Goal: Complete application form: Complete application form

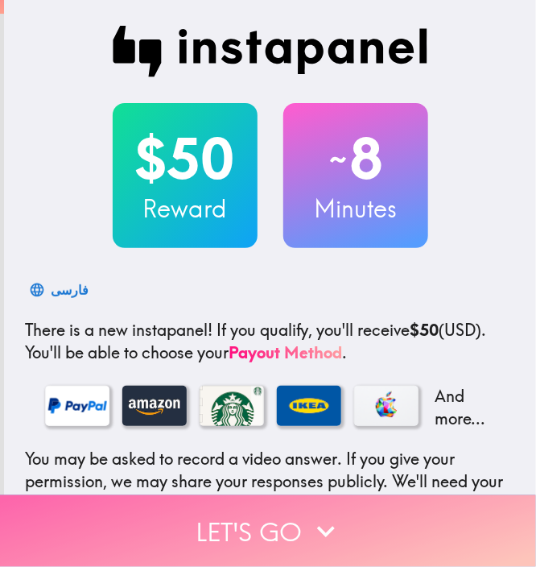
click at [394, 503] on button "Let's go" at bounding box center [268, 531] width 536 height 72
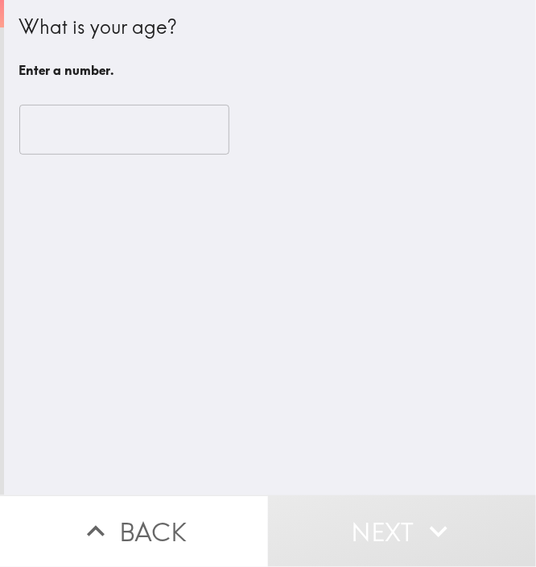
click at [111, 123] on input "number" at bounding box center [124, 130] width 210 height 50
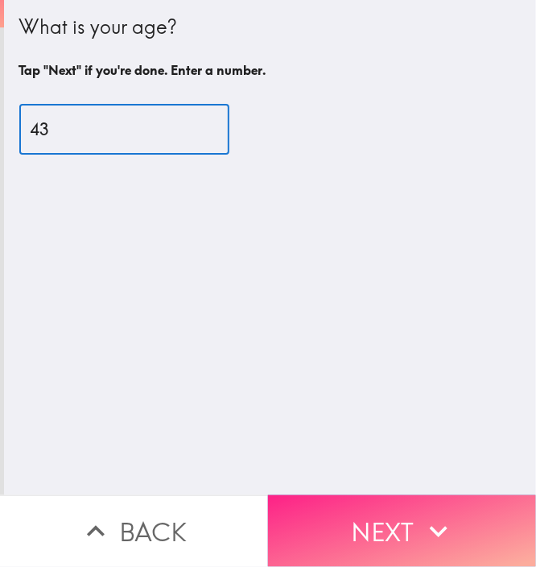
type input "43"
click at [411, 516] on button "Next" at bounding box center [402, 531] width 268 height 72
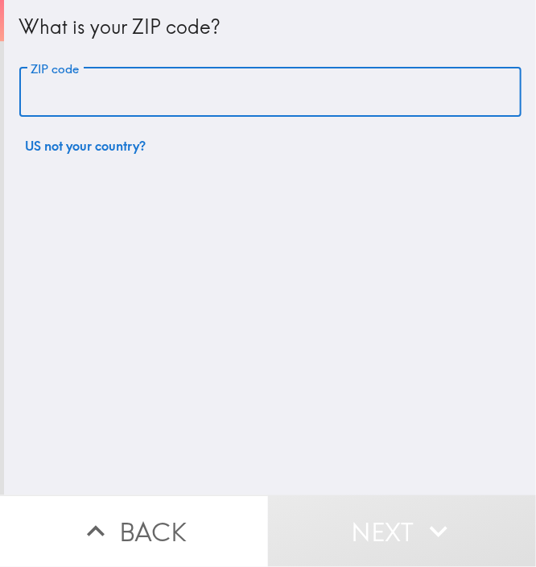
click at [139, 110] on input "ZIP code" at bounding box center [270, 93] width 502 height 50
click at [206, 97] on input "ZIP code" at bounding box center [270, 93] width 502 height 50
paste input "11801"
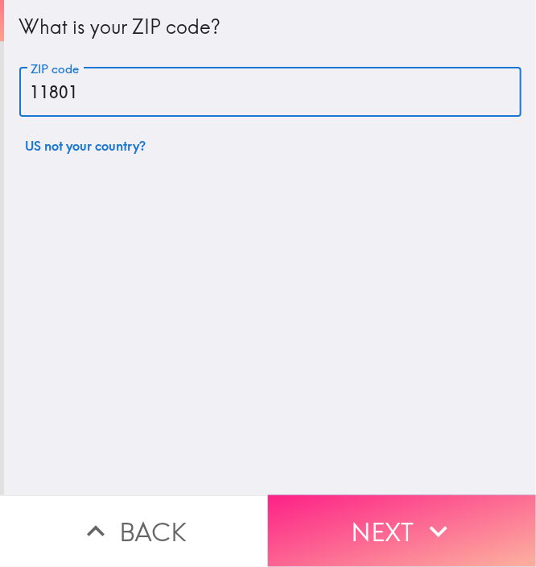
type input "11801"
click at [403, 535] on button "Next" at bounding box center [402, 531] width 268 height 72
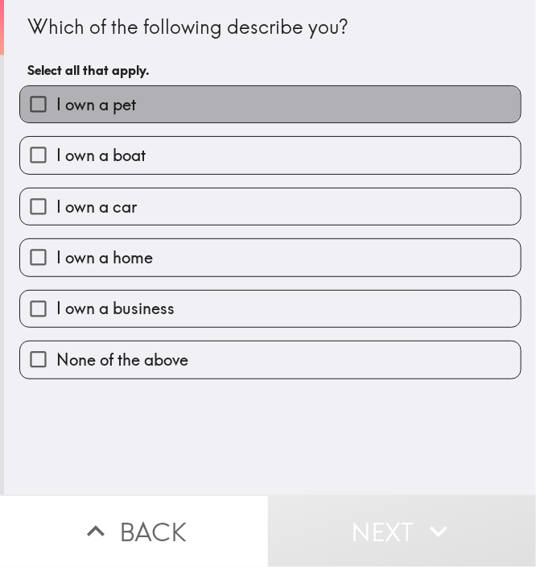
drag, startPoint x: 222, startPoint y: 107, endPoint x: 212, endPoint y: 118, distance: 14.8
click at [222, 106] on label "I own a pet" at bounding box center [270, 104] width 501 height 36
click at [56, 106] on input "I own a pet" at bounding box center [38, 104] width 36 height 36
checkbox input "true"
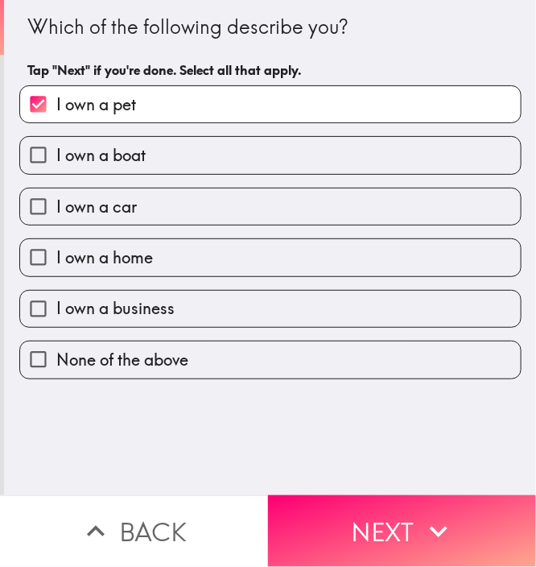
drag, startPoint x: 194, startPoint y: 144, endPoint x: 194, endPoint y: 162, distance: 17.7
click at [195, 146] on label "I own a boat" at bounding box center [270, 155] width 501 height 36
click at [56, 146] on input "I own a boat" at bounding box center [38, 155] width 36 height 36
checkbox input "true"
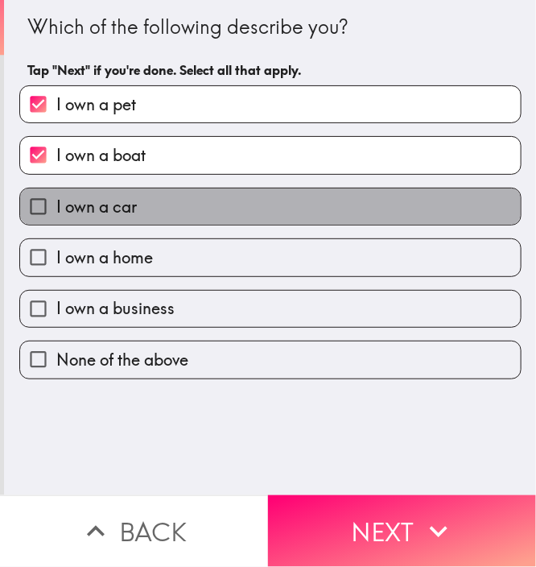
drag, startPoint x: 174, startPoint y: 197, endPoint x: 164, endPoint y: 243, distance: 46.9
click at [174, 197] on label "I own a car" at bounding box center [270, 206] width 501 height 36
click at [56, 197] on input "I own a car" at bounding box center [38, 206] width 36 height 36
checkbox input "true"
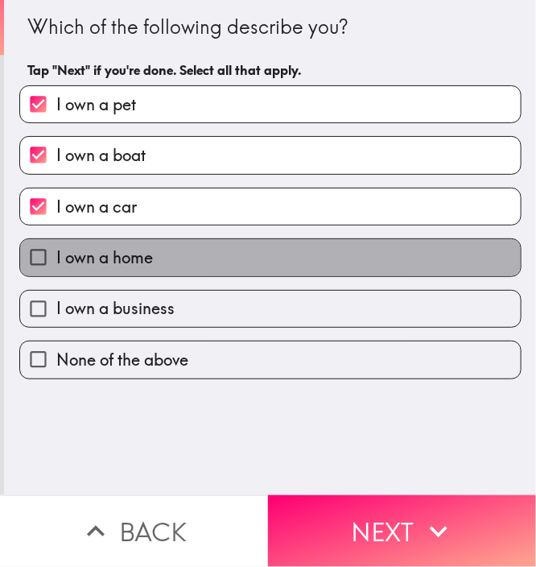
click at [160, 254] on label "I own a home" at bounding box center [270, 257] width 501 height 36
click at [56, 254] on input "I own a home" at bounding box center [38, 257] width 36 height 36
checkbox input "true"
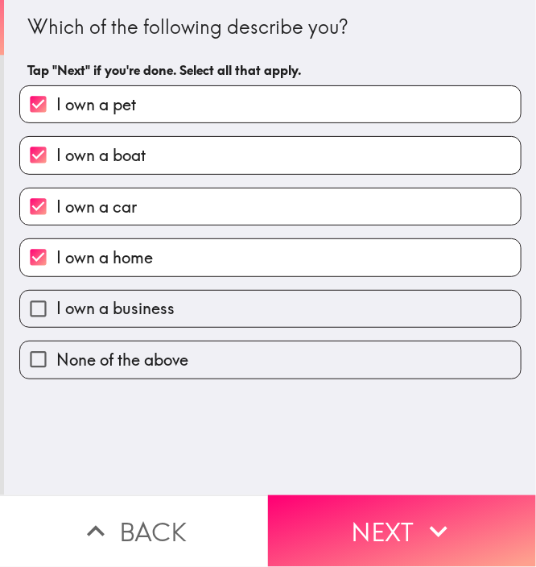
drag, startPoint x: 158, startPoint y: 308, endPoint x: 184, endPoint y: 334, distance: 37.0
click at [158, 309] on span "I own a business" at bounding box center [115, 308] width 118 height 23
click at [56, 309] on input "I own a business" at bounding box center [38, 309] width 36 height 36
checkbox input "true"
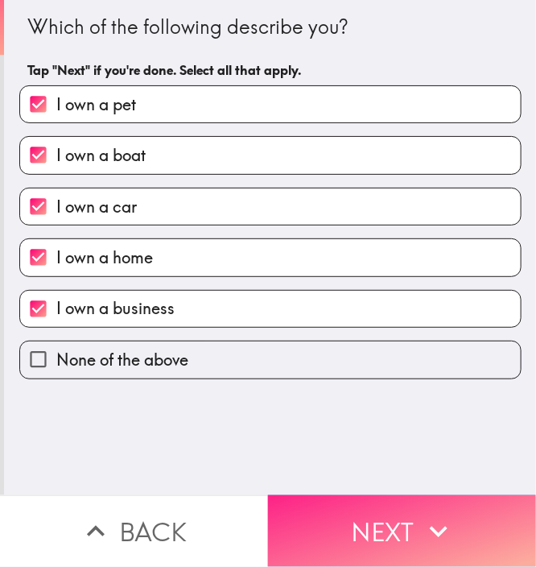
click at [377, 539] on button "Next" at bounding box center [402, 531] width 268 height 72
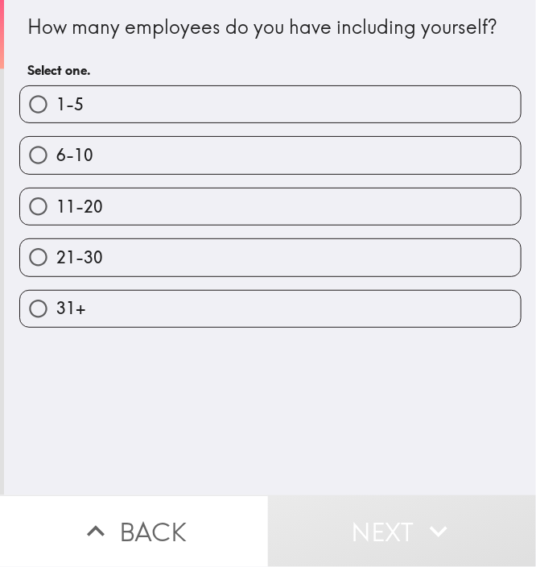
drag, startPoint x: 112, startPoint y: 201, endPoint x: 119, endPoint y: 206, distance: 8.7
click at [114, 204] on label "11-20" at bounding box center [270, 206] width 501 height 36
click at [56, 204] on input "11-20" at bounding box center [38, 206] width 36 height 36
radio input "true"
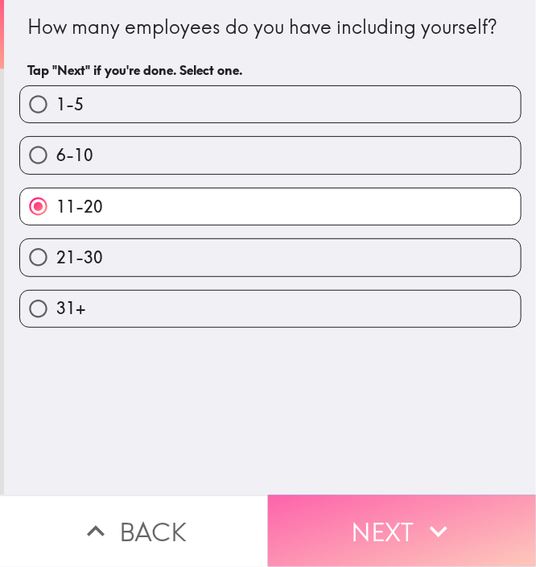
click at [365, 506] on button "Next" at bounding box center [402, 531] width 268 height 72
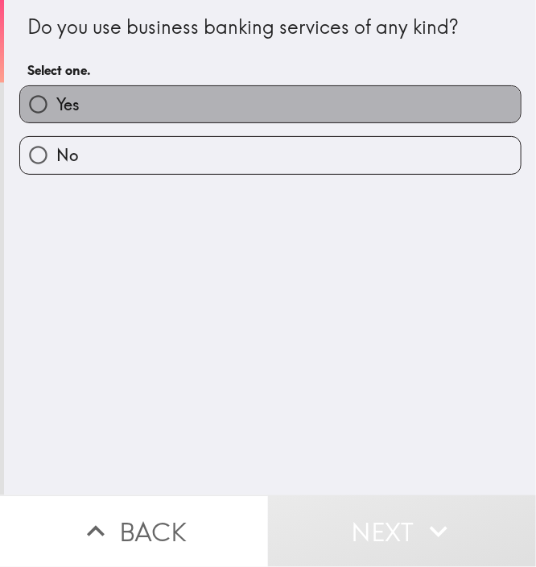
click at [187, 122] on label "Yes" at bounding box center [270, 104] width 501 height 36
click at [56, 122] on input "Yes" at bounding box center [38, 104] width 36 height 36
radio input "true"
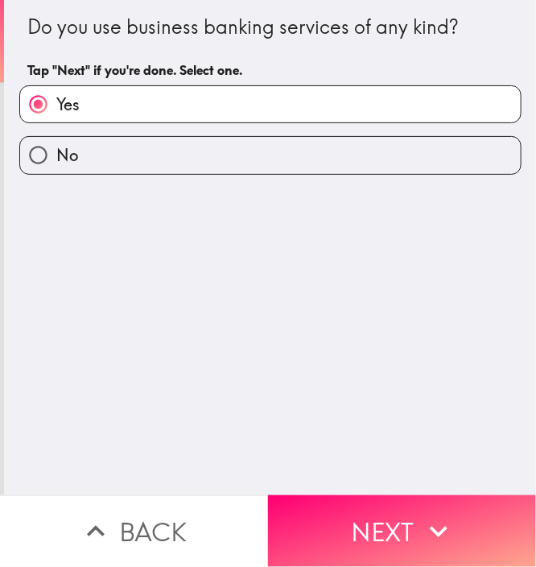
click at [403, 514] on button "Next" at bounding box center [402, 531] width 268 height 72
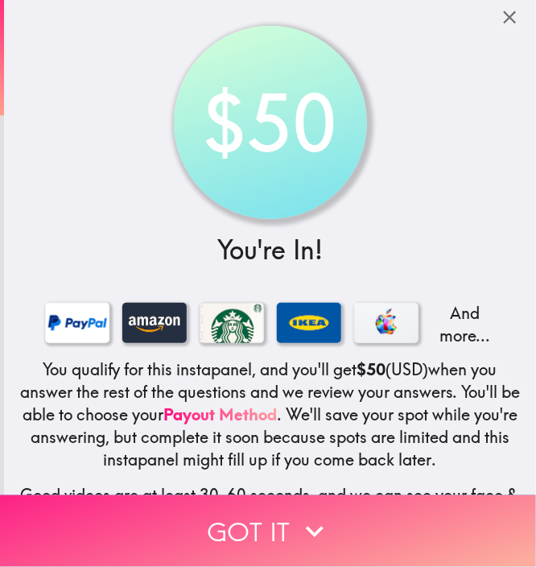
click at [286, 507] on button "Got it" at bounding box center [268, 531] width 536 height 72
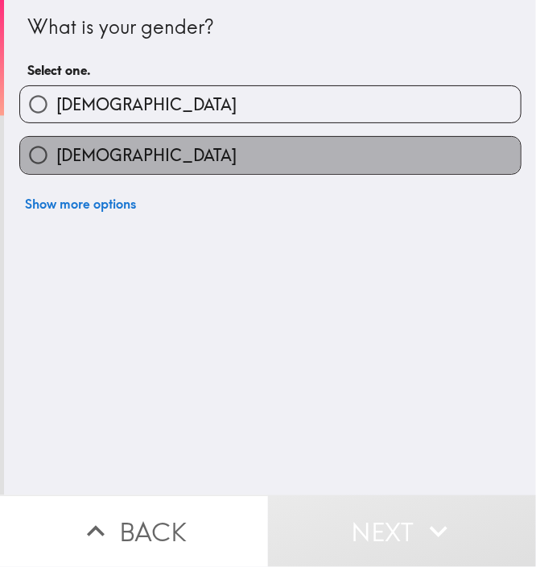
click at [202, 155] on label "Female" at bounding box center [270, 155] width 501 height 36
click at [56, 155] on input "Female" at bounding box center [38, 155] width 36 height 36
radio input "true"
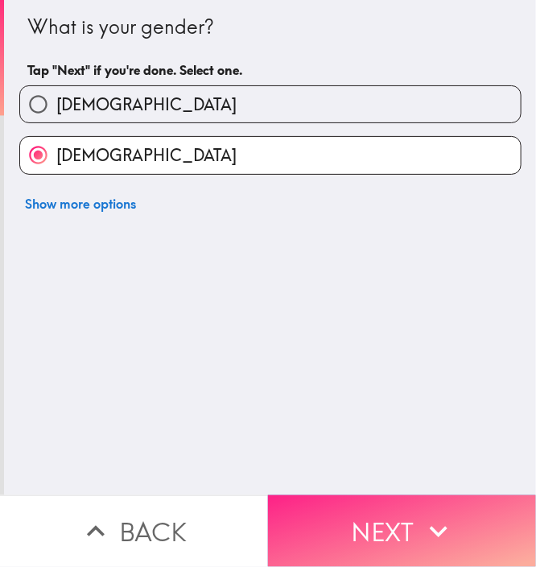
click at [396, 533] on button "Next" at bounding box center [402, 531] width 268 height 72
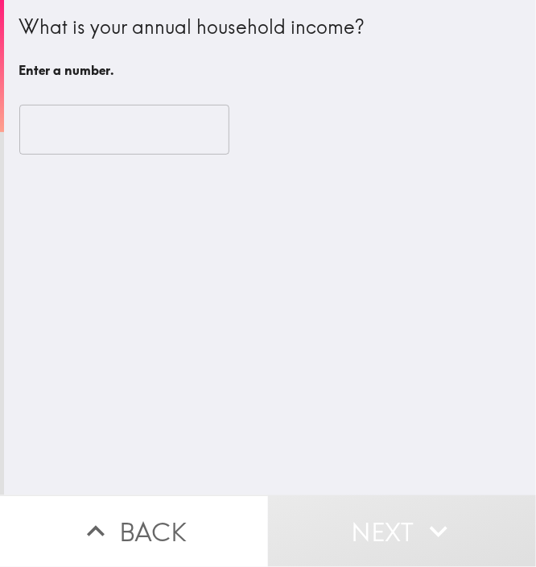
click at [116, 100] on div "​" at bounding box center [270, 129] width 502 height 89
click at [98, 127] on input "number" at bounding box center [124, 130] width 210 height 50
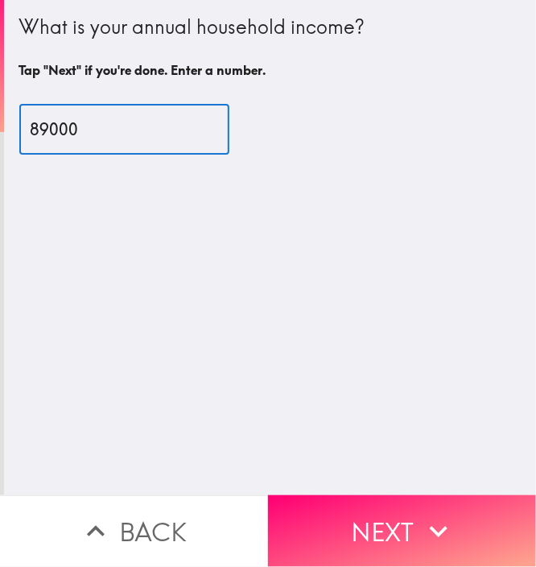
type input "89000"
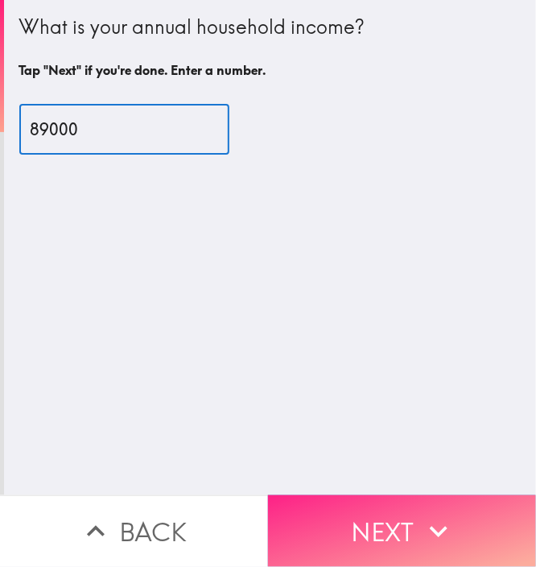
click at [464, 522] on button "Next" at bounding box center [402, 531] width 268 height 72
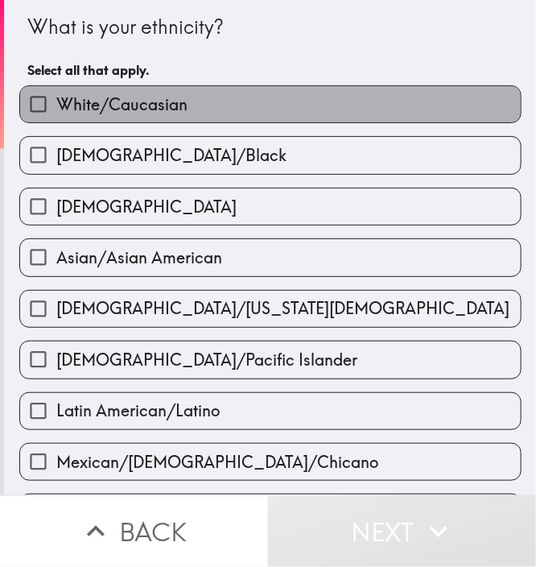
click at [209, 114] on label "White/Caucasian" at bounding box center [270, 104] width 501 height 36
click at [56, 114] on input "White/Caucasian" at bounding box center [38, 104] width 36 height 36
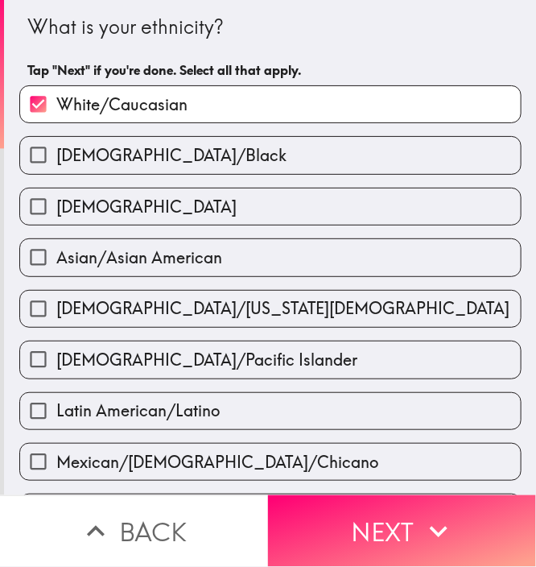
click at [165, 120] on label "White/Caucasian" at bounding box center [270, 104] width 501 height 36
click at [56, 120] on input "White/Caucasian" at bounding box center [38, 104] width 36 height 36
checkbox input "false"
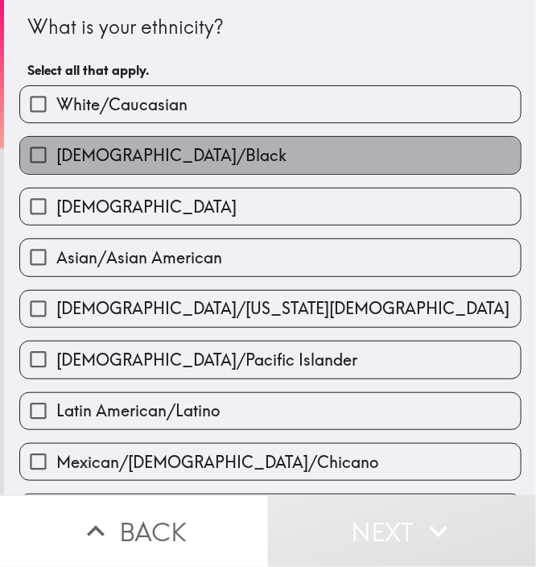
click at [143, 156] on span "African American/Black" at bounding box center [171, 155] width 230 height 23
click at [56, 156] on input "African American/Black" at bounding box center [38, 155] width 36 height 36
checkbox input "true"
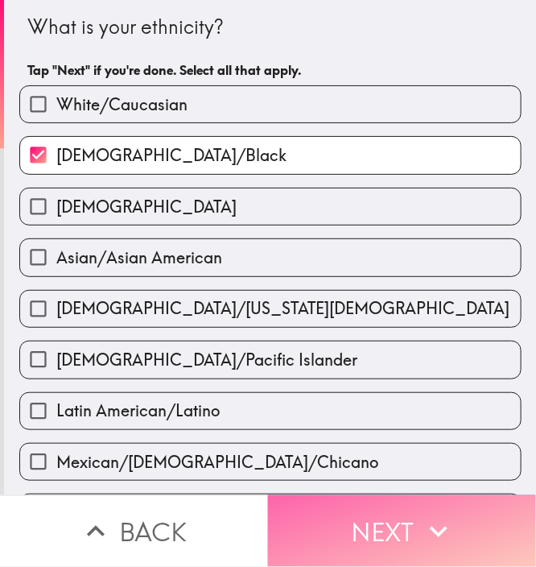
click at [390, 516] on button "Next" at bounding box center [402, 531] width 268 height 72
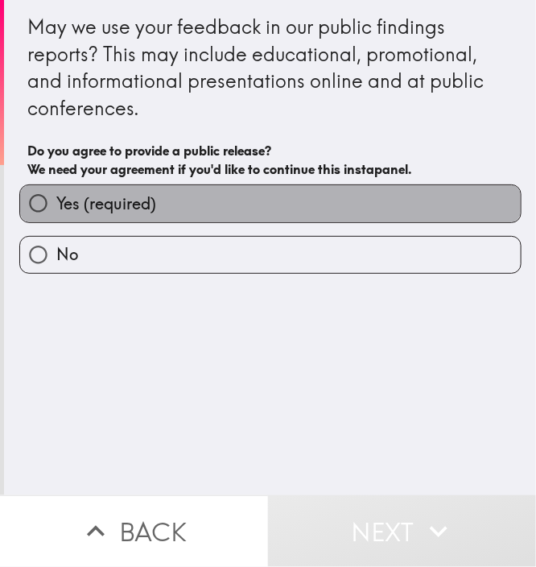
click at [168, 207] on label "Yes (required)" at bounding box center [270, 203] width 501 height 36
click at [56, 207] on input "Yes (required)" at bounding box center [38, 203] width 36 height 36
radio input "true"
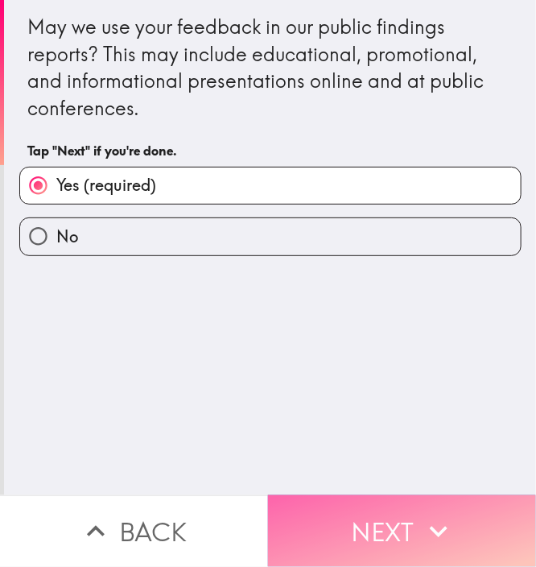
click at [393, 513] on button "Next" at bounding box center [402, 531] width 268 height 72
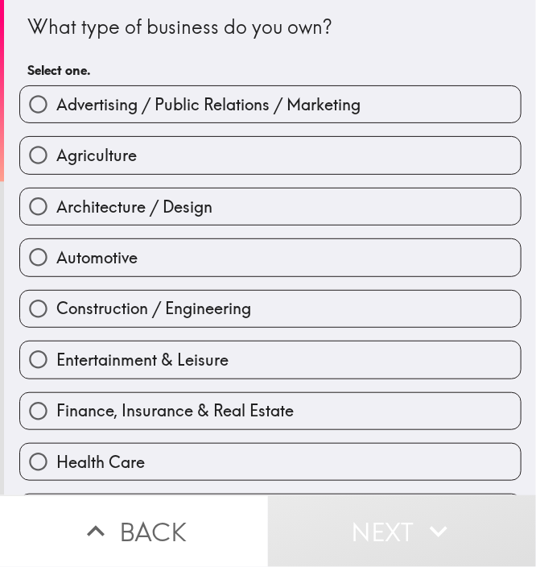
click at [171, 168] on label "Agriculture" at bounding box center [270, 155] width 501 height 36
click at [56, 168] on input "Agriculture" at bounding box center [38, 155] width 36 height 36
radio input "true"
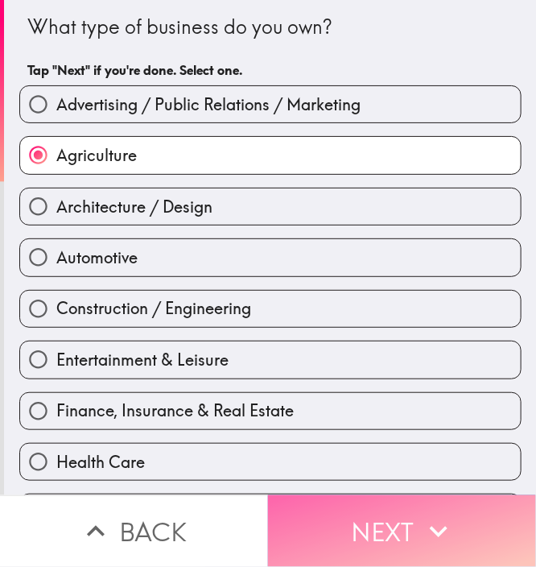
click at [367, 518] on button "Next" at bounding box center [402, 531] width 268 height 72
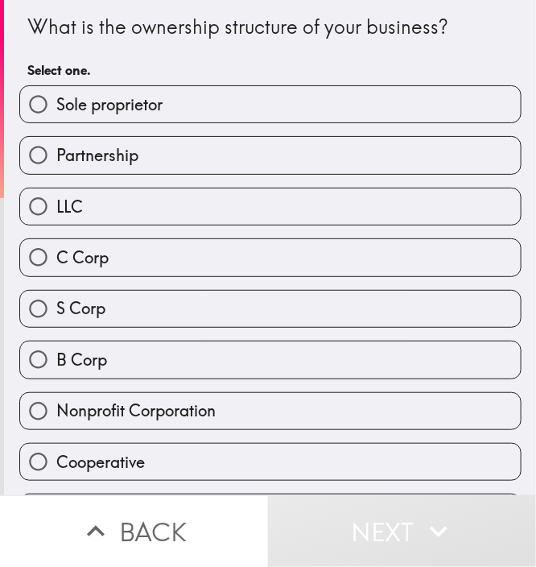
click at [151, 223] on label "LLC" at bounding box center [270, 206] width 501 height 36
click at [56, 223] on input "LLC" at bounding box center [38, 206] width 36 height 36
radio input "true"
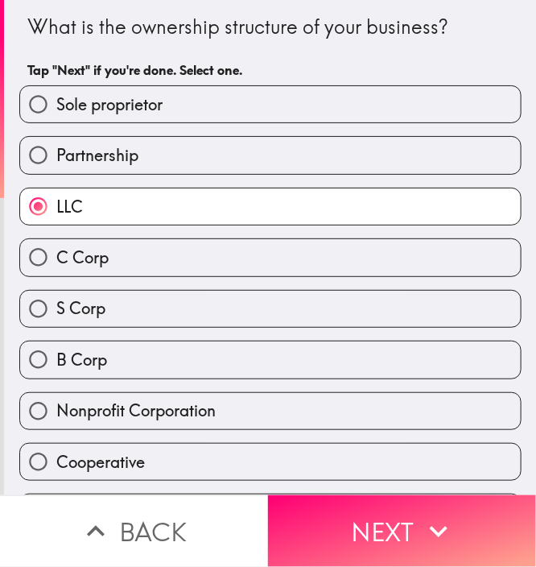
click at [167, 351] on label "B Corp" at bounding box center [270, 359] width 501 height 36
click at [56, 351] on input "B Corp" at bounding box center [38, 359] width 36 height 36
radio input "true"
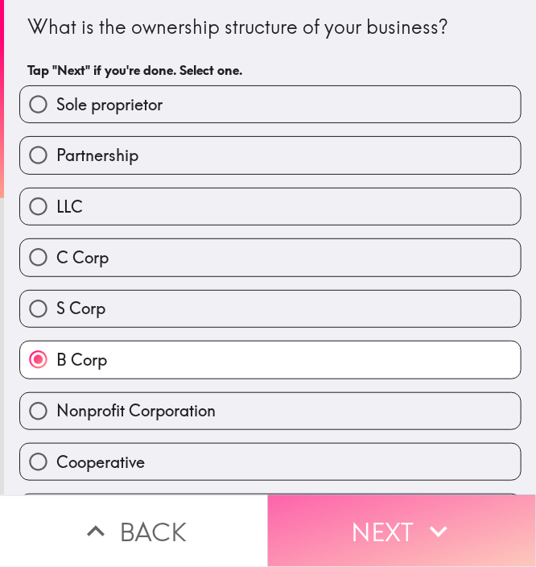
click at [342, 515] on button "Next" at bounding box center [402, 531] width 268 height 72
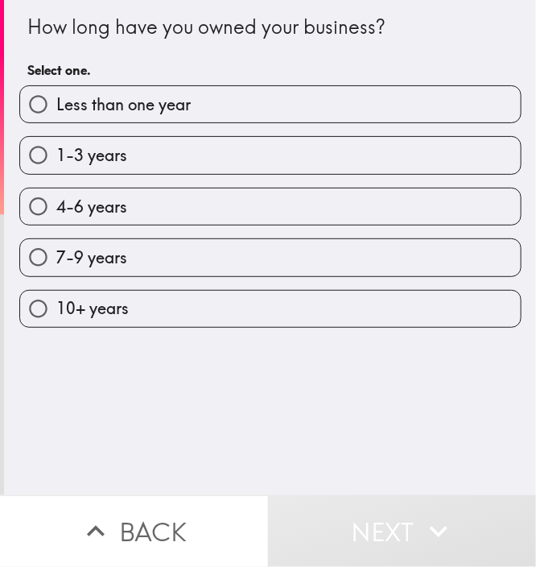
click at [111, 268] on label "7-9 years" at bounding box center [270, 257] width 501 height 36
click at [56, 268] on input "7-9 years" at bounding box center [38, 257] width 36 height 36
radio input "true"
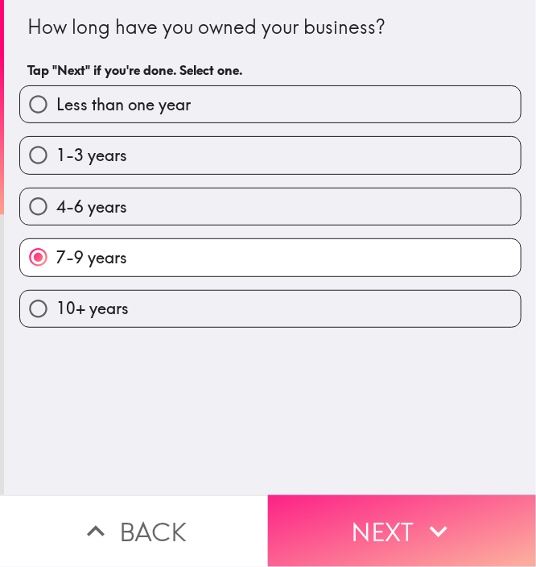
click at [365, 510] on button "Next" at bounding box center [402, 531] width 268 height 72
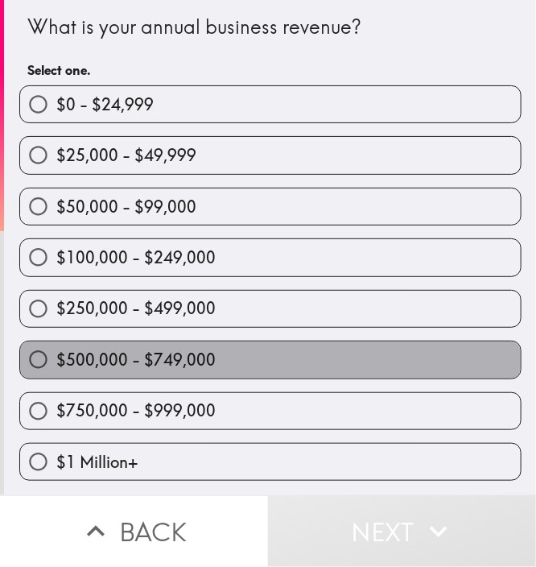
click at [197, 363] on span "$500,000 - $749,000" at bounding box center [135, 360] width 159 height 23
click at [56, 363] on input "$500,000 - $749,000" at bounding box center [38, 359] width 36 height 36
radio input "true"
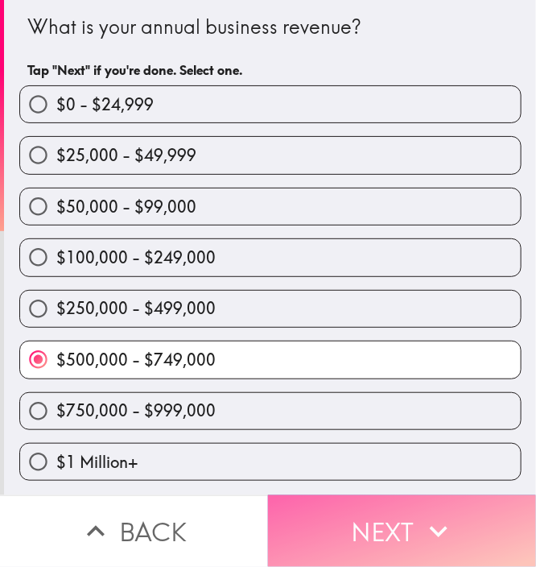
click at [372, 516] on button "Next" at bounding box center [402, 531] width 268 height 72
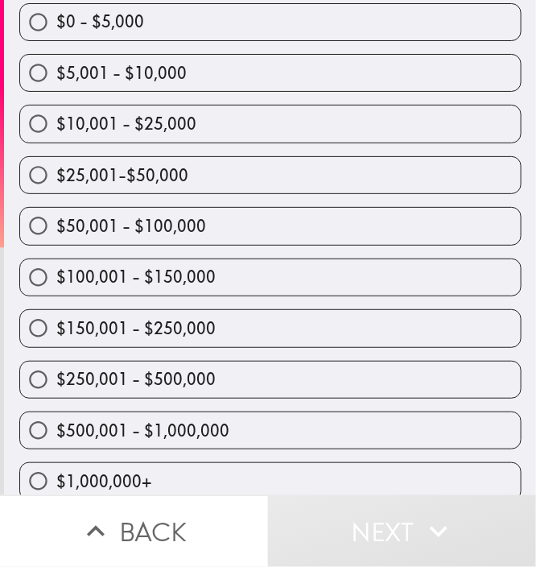
scroll to position [123, 0]
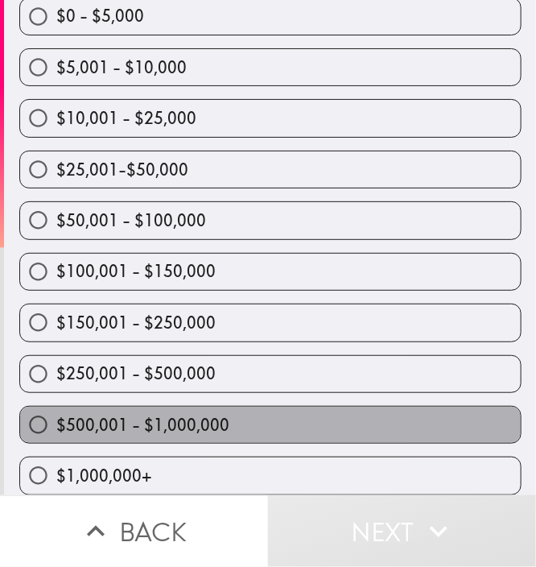
click at [167, 414] on span "$500,001 - $1,000,000" at bounding box center [142, 425] width 173 height 23
click at [56, 407] on input "$500,001 - $1,000,000" at bounding box center [38, 425] width 36 height 36
radio input "true"
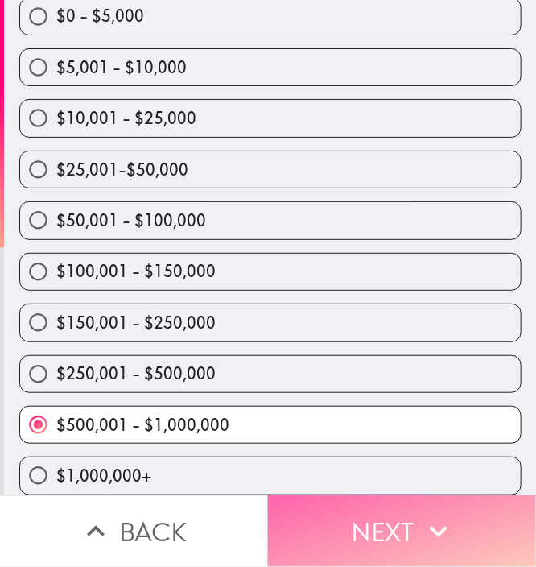
drag, startPoint x: 367, startPoint y: 548, endPoint x: 364, endPoint y: 540, distance: 8.7
click at [366, 548] on button "Next" at bounding box center [402, 531] width 268 height 72
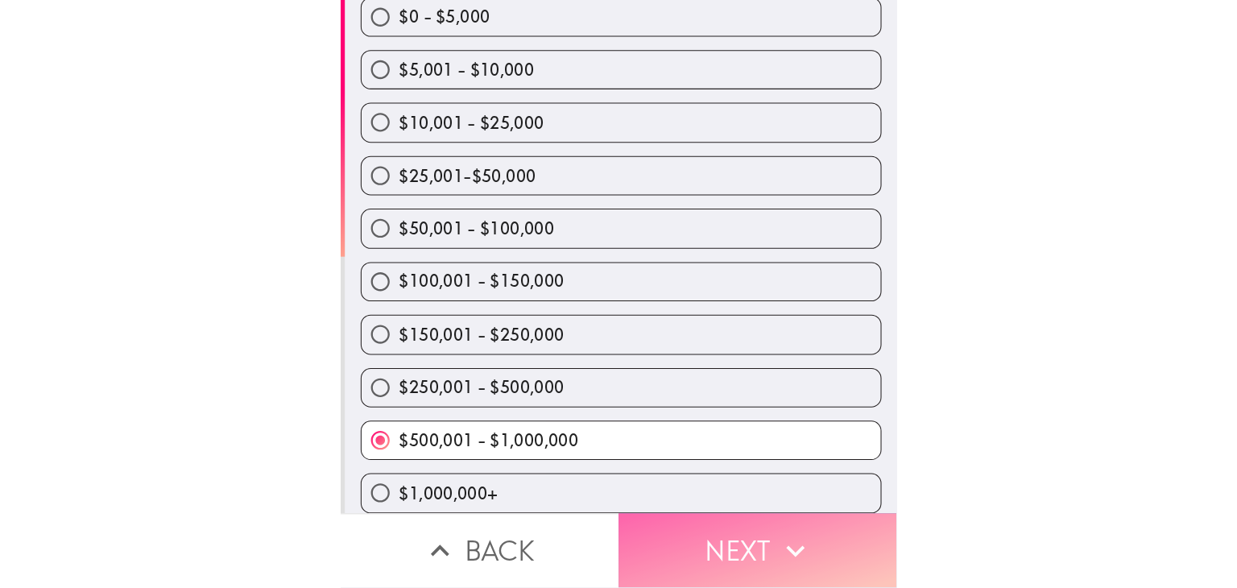
scroll to position [0, 0]
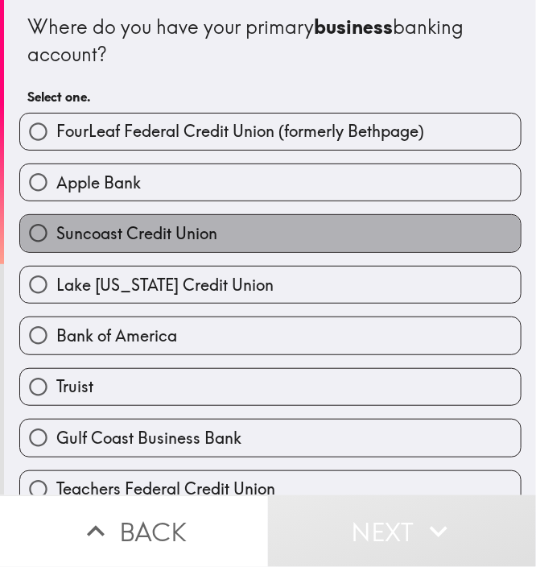
click at [232, 242] on label "Suncoast Credit Union" at bounding box center [270, 233] width 501 height 36
click at [56, 242] on input "Suncoast Credit Union" at bounding box center [38, 233] width 36 height 36
radio input "true"
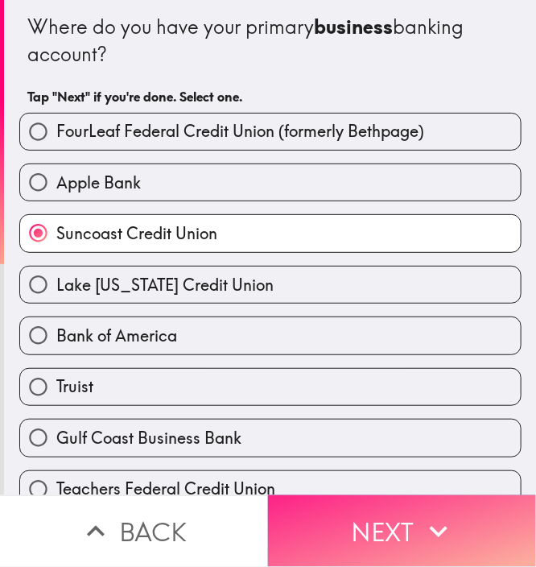
click at [374, 500] on button "Next" at bounding box center [402, 531] width 268 height 72
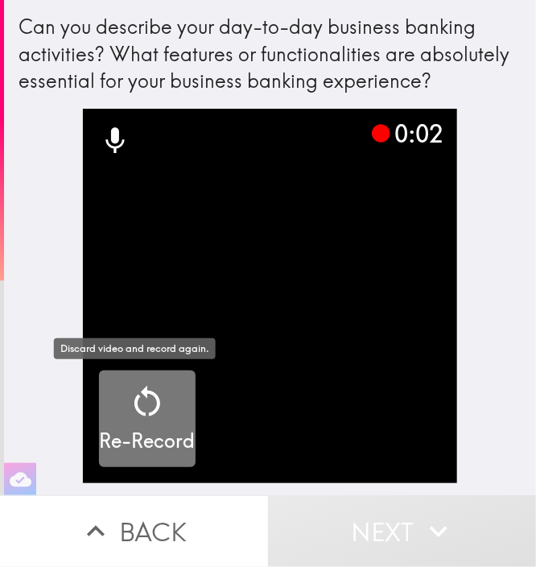
click at [135, 409] on icon "button" at bounding box center [147, 401] width 39 height 39
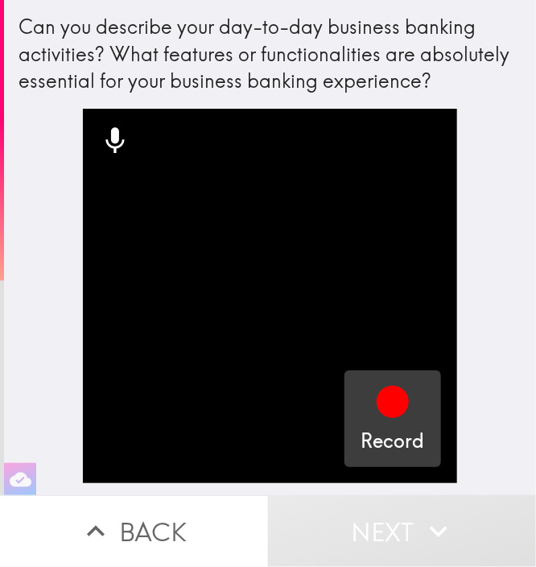
click at [378, 402] on icon "button" at bounding box center [393, 402] width 32 height 32
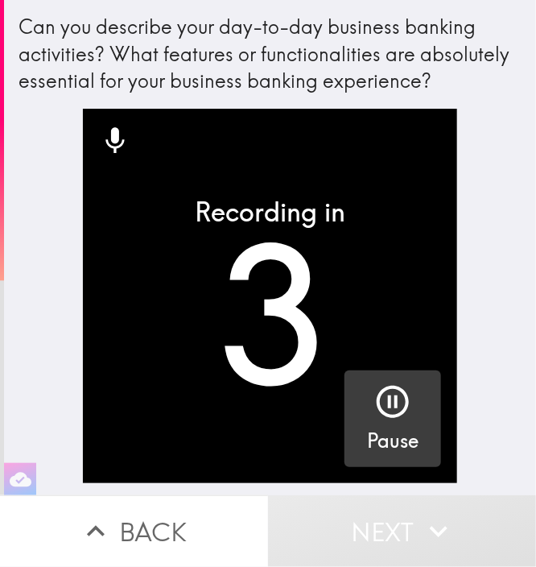
click at [378, 402] on icon "button" at bounding box center [393, 402] width 32 height 32
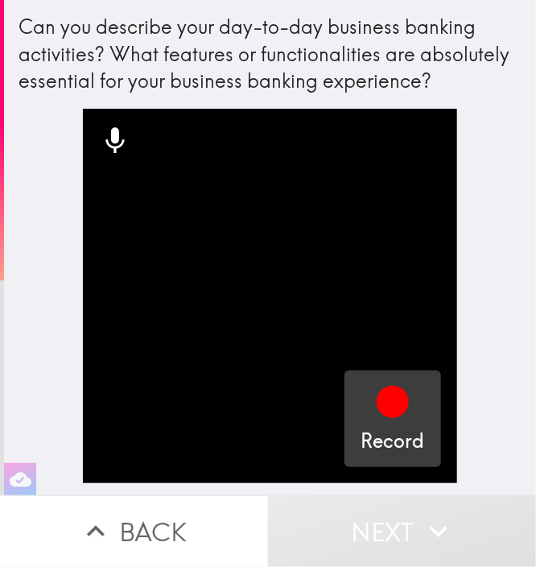
drag, startPoint x: 4, startPoint y: 19, endPoint x: 390, endPoint y: 97, distance: 393.4
click at [383, 97] on div "Can you describe your day-to-day business banking activities? What features or …" at bounding box center [270, 61] width 515 height 96
click at [421, 87] on div "Can you describe your day-to-day business banking activities? What features or …" at bounding box center [270, 54] width 502 height 81
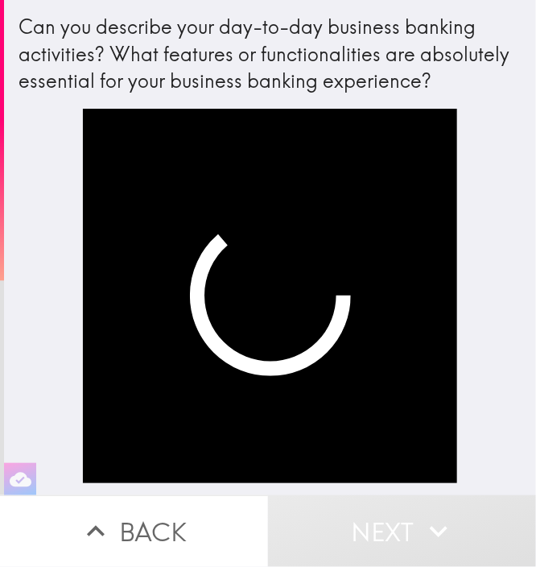
click at [279, 361] on video "button" at bounding box center [270, 296] width 374 height 374
click at [175, 510] on button "Back" at bounding box center [134, 531] width 268 height 72
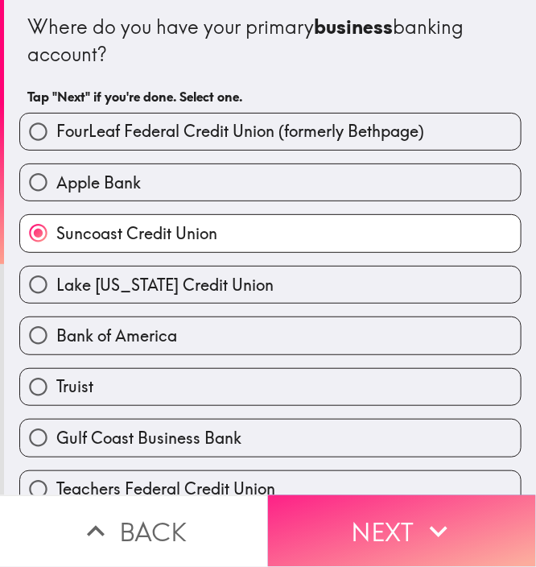
click at [358, 495] on button "Next" at bounding box center [402, 531] width 268 height 72
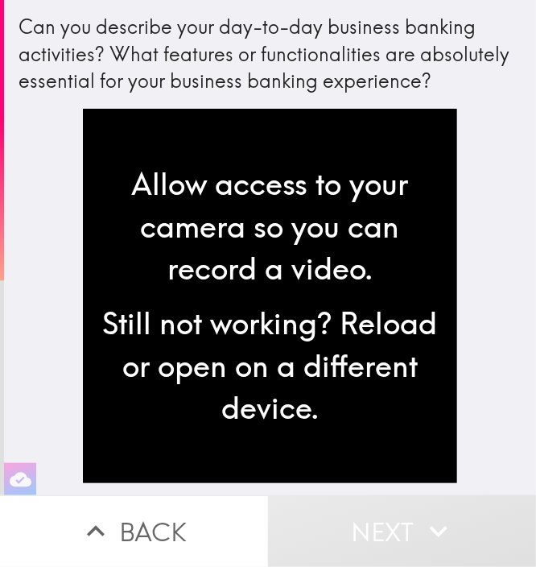
click at [280, 331] on div "Still not working? Reload or open on a different device." at bounding box center [270, 365] width 349 height 126
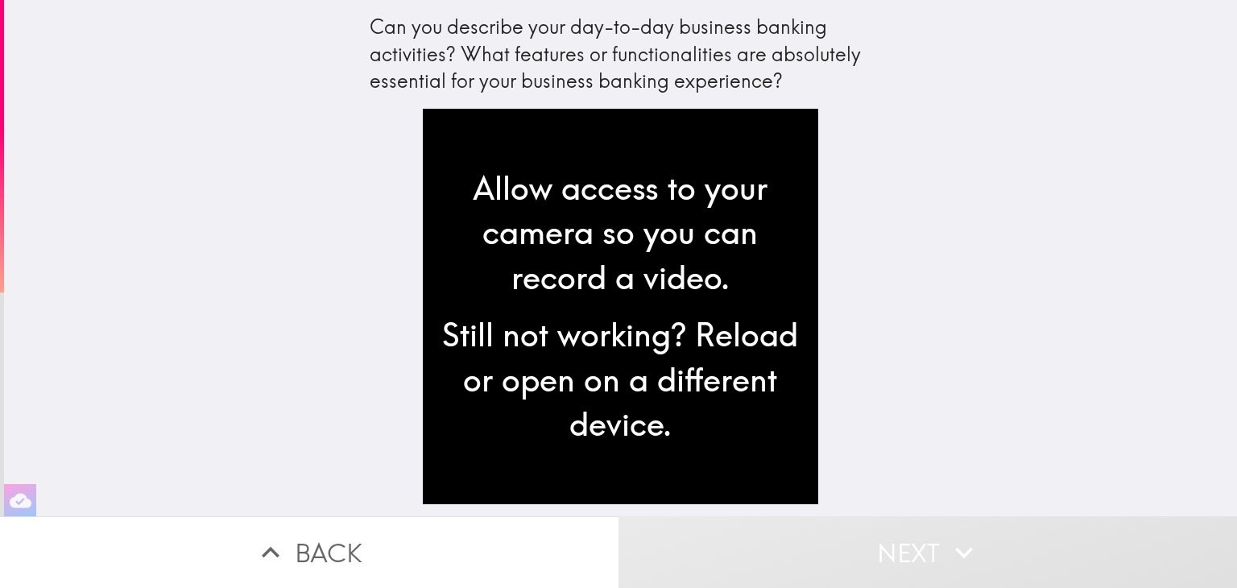
click at [535, 388] on div "Still not working? Reload or open on a different device." at bounding box center [621, 379] width 370 height 134
click at [406, 532] on button "Back" at bounding box center [309, 552] width 618 height 72
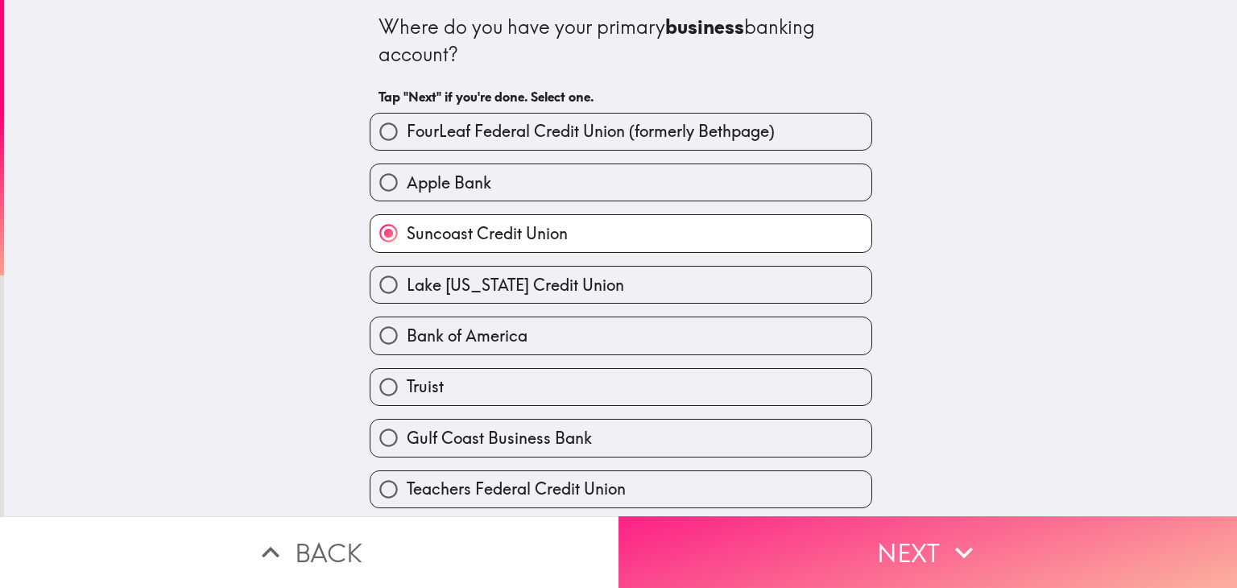
click at [535, 552] on button "Next" at bounding box center [927, 552] width 618 height 72
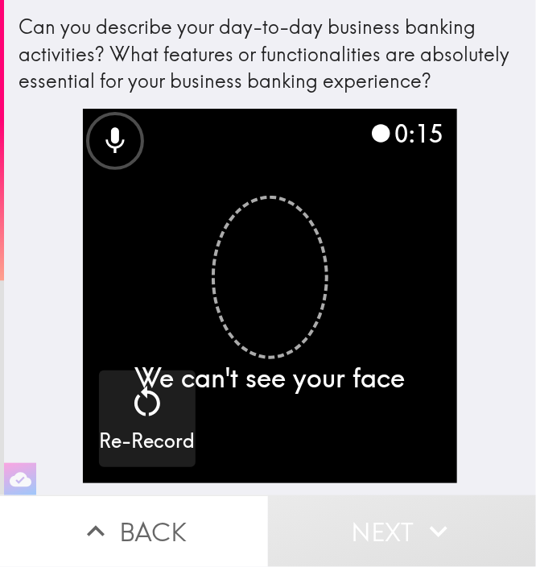
click at [109, 134] on icon at bounding box center [115, 141] width 32 height 32
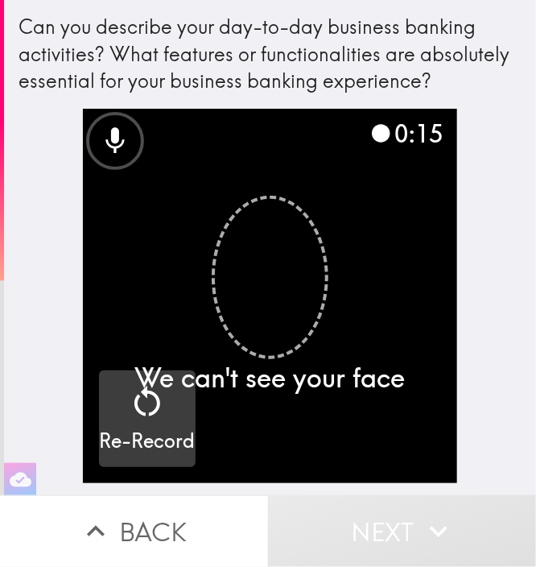
click at [154, 403] on div "Re-Record" at bounding box center [147, 418] width 96 height 72
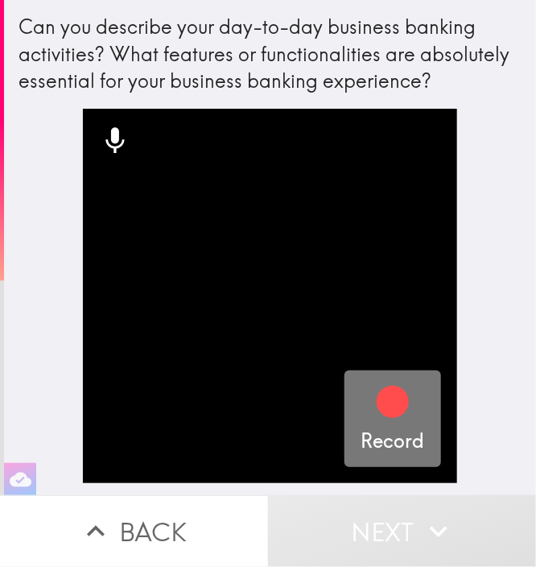
click at [381, 420] on icon "button" at bounding box center [393, 401] width 39 height 39
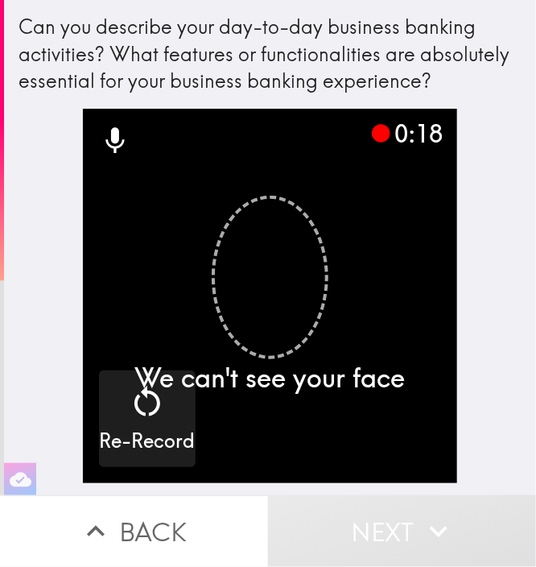
click at [493, 343] on div "0:18 We can't see your face Re-Record" at bounding box center [270, 302] width 515 height 386
click at [477, 397] on div "0:36 We can't see your face Re-Record" at bounding box center [270, 302] width 515 height 386
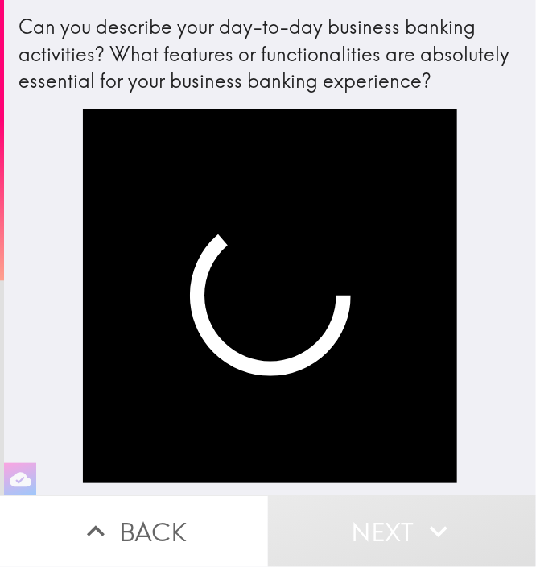
click at [233, 316] on video "button" at bounding box center [270, 296] width 374 height 374
click at [161, 506] on button "Back" at bounding box center [134, 531] width 268 height 72
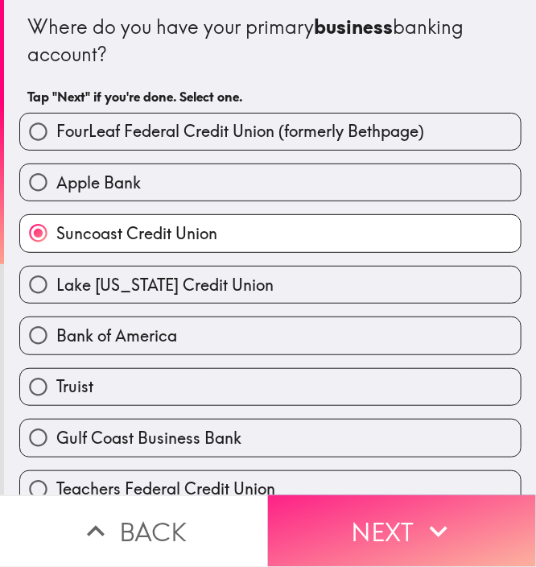
click at [405, 512] on button "Next" at bounding box center [402, 531] width 268 height 72
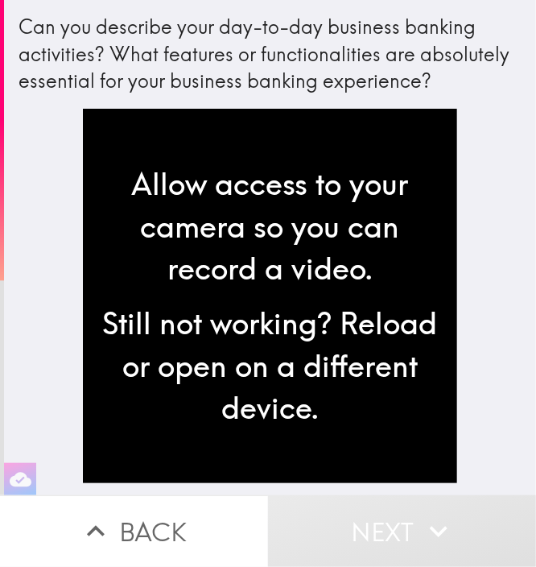
click at [357, 68] on div "Can you describe your day-to-day business banking activities? What features or …" at bounding box center [270, 54] width 502 height 81
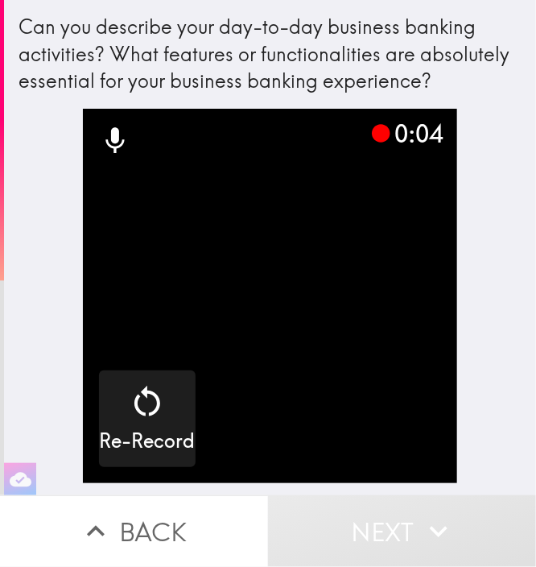
click at [283, 316] on video "button" at bounding box center [270, 296] width 374 height 374
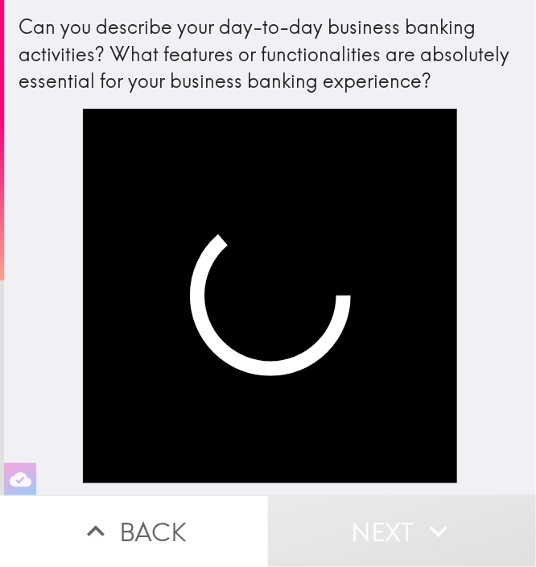
click at [264, 351] on video "button" at bounding box center [270, 296] width 374 height 374
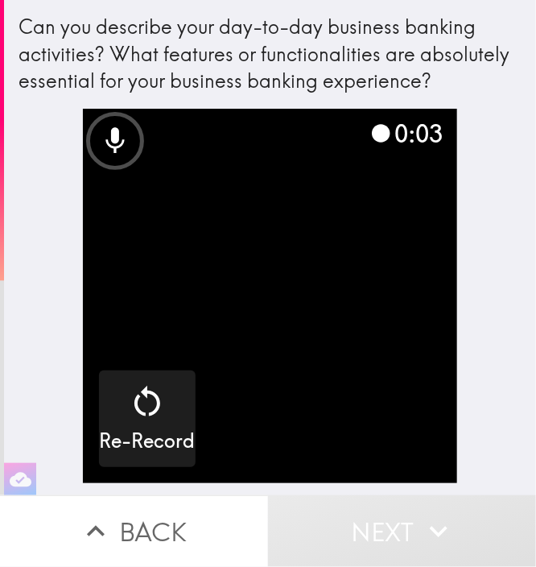
click at [483, 310] on div "0:03 Re-Record" at bounding box center [270, 302] width 515 height 386
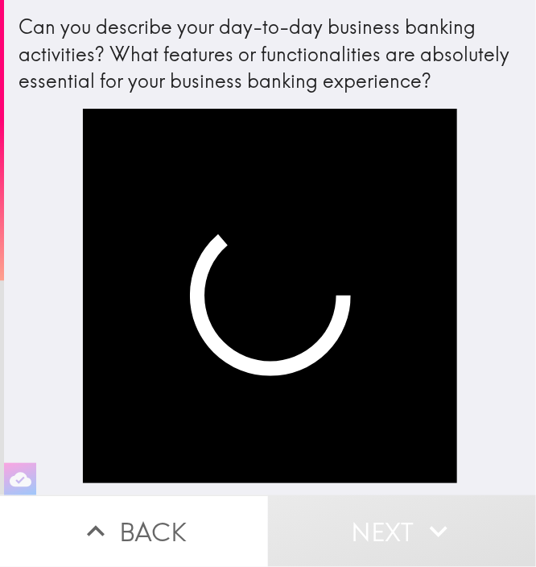
click at [497, 314] on div at bounding box center [270, 302] width 515 height 386
